Goal: Find specific page/section: Find specific page/section

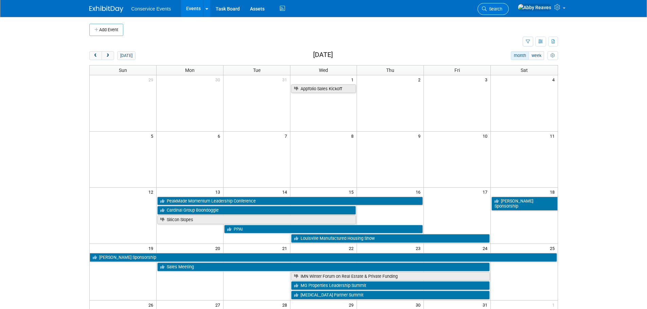
drag, startPoint x: 0, startPoint y: 0, endPoint x: 515, endPoint y: 6, distance: 515.5
click at [509, 6] on link "Search" at bounding box center [492, 9] width 31 height 12
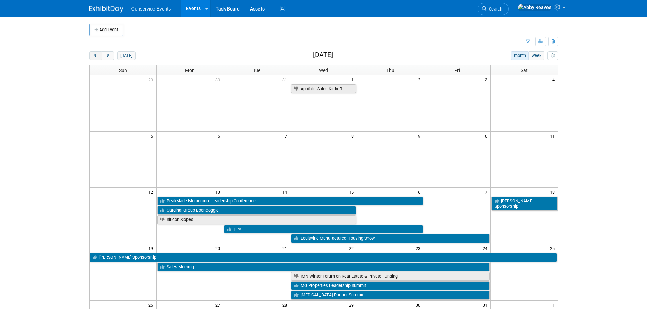
click at [95, 56] on span "prev" at bounding box center [95, 56] width 5 height 4
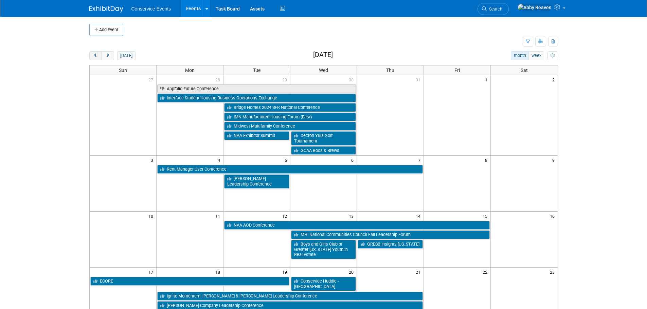
click at [95, 56] on span "prev" at bounding box center [95, 56] width 5 height 4
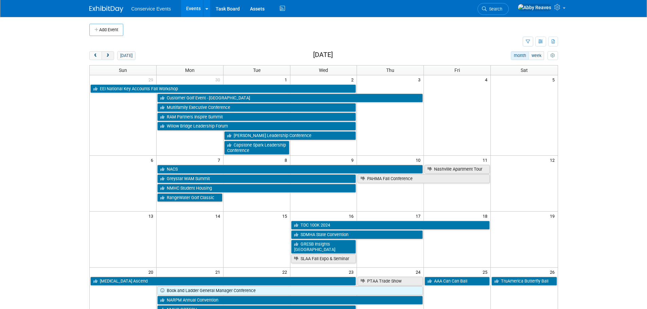
click at [103, 55] on button "next" at bounding box center [108, 55] width 13 height 9
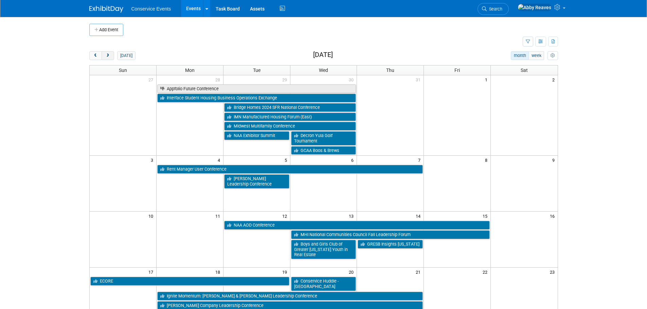
click at [103, 55] on button "next" at bounding box center [108, 55] width 13 height 9
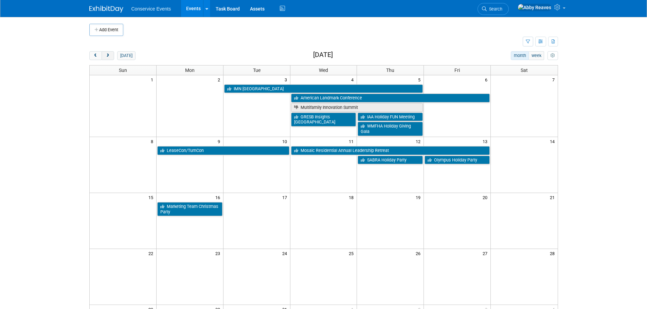
click at [103, 55] on button "next" at bounding box center [108, 55] width 13 height 9
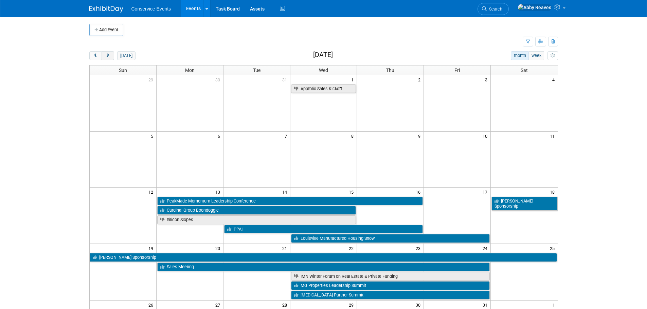
click at [104, 55] on button "next" at bounding box center [108, 55] width 13 height 9
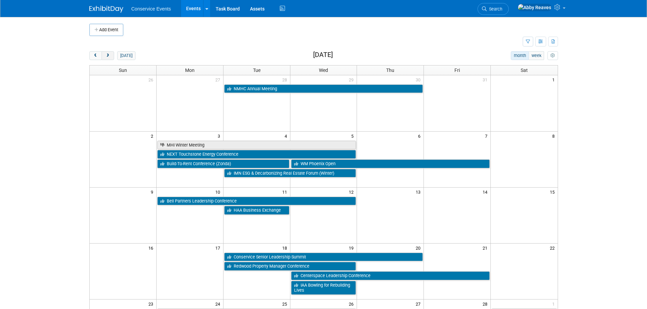
click at [104, 54] on button "next" at bounding box center [108, 55] width 13 height 9
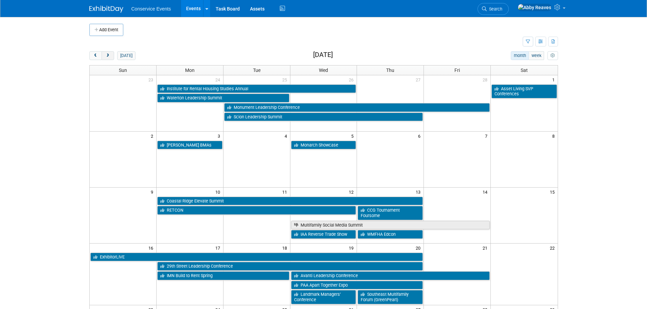
click at [104, 54] on button "next" at bounding box center [108, 55] width 13 height 9
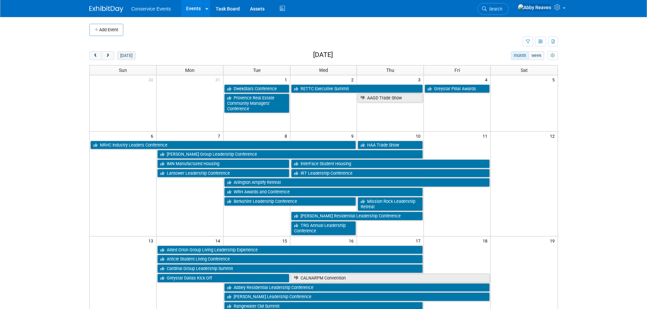
click at [126, 51] on button "[DATE]" at bounding box center [126, 55] width 18 height 9
